Goal: Task Accomplishment & Management: Manage account settings

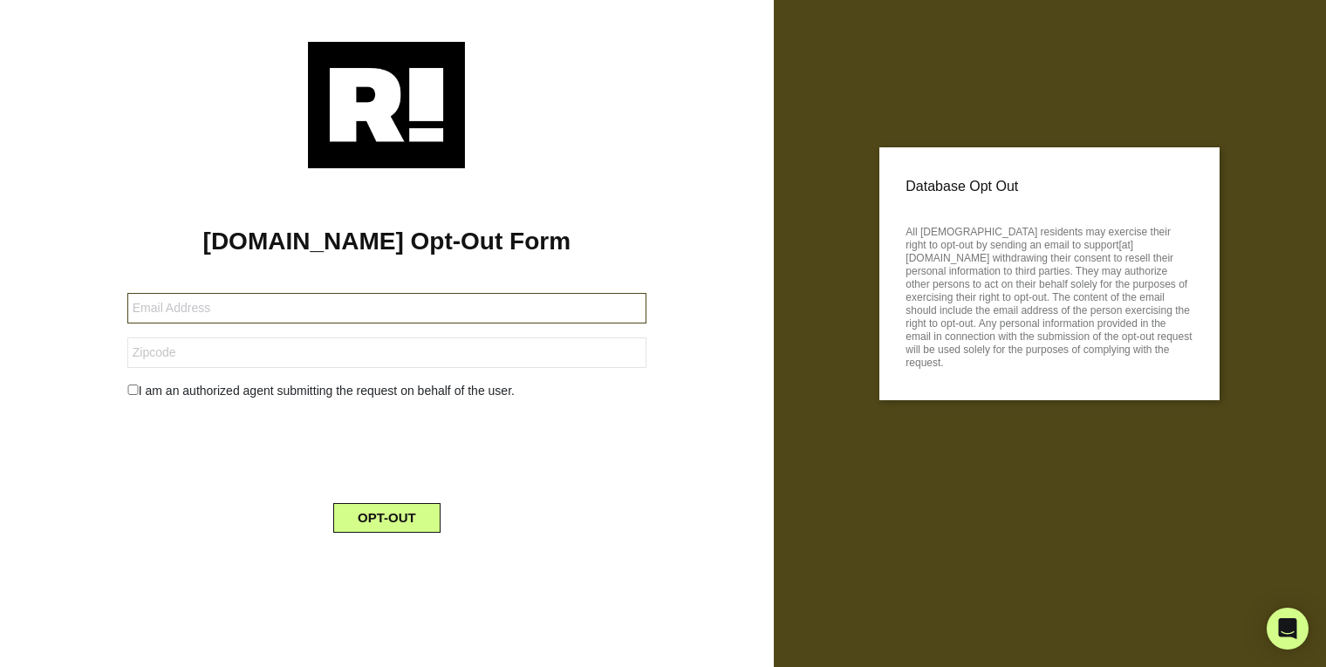
click at [312, 316] on input "text" at bounding box center [386, 308] width 519 height 31
type input "[PERSON_NAME][EMAIL_ADDRESS][DOMAIN_NAME]"
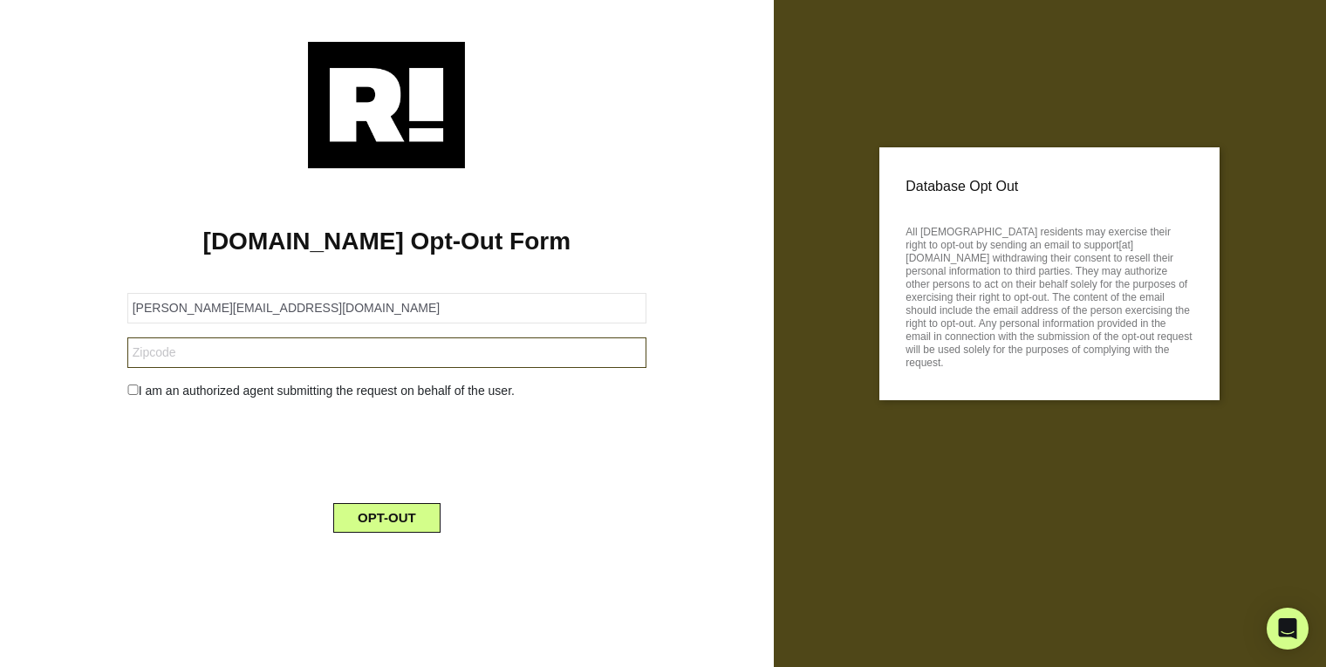
click at [167, 358] on input "text" at bounding box center [386, 353] width 519 height 31
type input "92109"
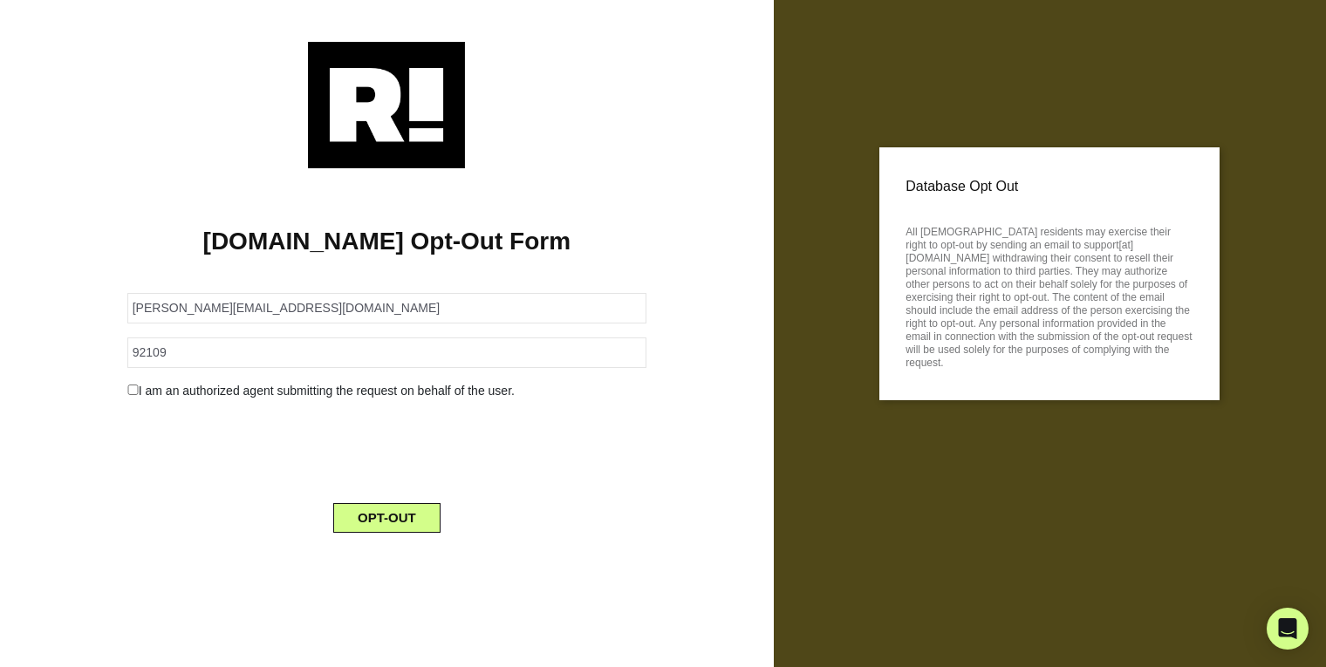
click at [71, 418] on div "[DOMAIN_NAME] Opt-Out Form [PERSON_NAME][EMAIL_ADDRESS][DOMAIN_NAME] 92109 I am…" at bounding box center [387, 357] width 748 height 379
click at [378, 530] on button "OPT-OUT" at bounding box center [386, 518] width 107 height 30
